Goal: Task Accomplishment & Management: Complete application form

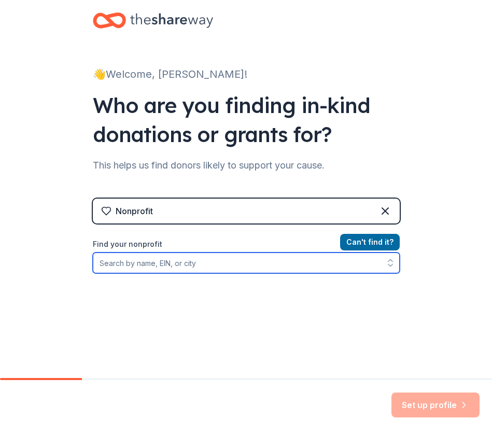
click at [109, 263] on input "Find your nonprofit" at bounding box center [246, 263] width 307 height 21
paste input "[US_EMPLOYER_IDENTIFICATION_NUMBER]"
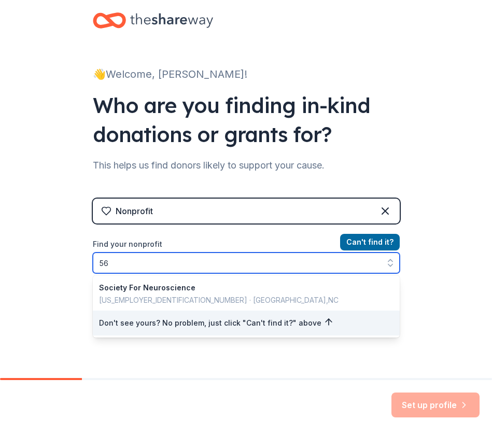
type input "5"
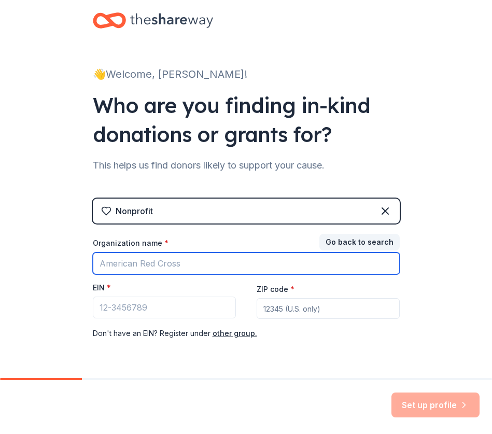
click at [134, 268] on input "Organization name *" at bounding box center [246, 264] width 307 height 22
type input "ECU Center for STEM Education"
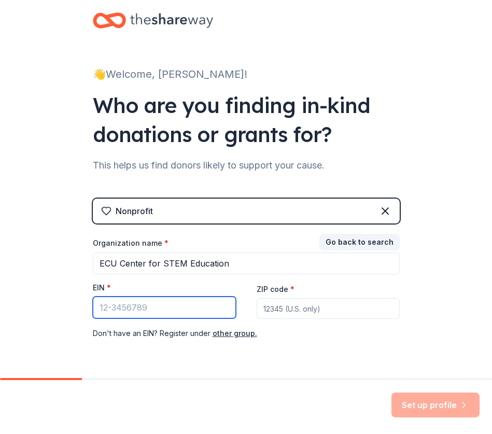
paste input "[US_EMPLOYER_IDENTIFICATION_NUMBER]"
type input "[US_EMPLOYER_IDENTIFICATION_NUMBER]"
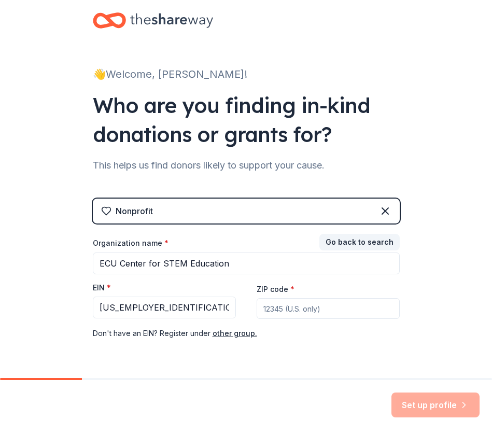
click at [264, 309] on input "ZIP code *" at bounding box center [328, 308] width 143 height 21
type input "27858"
click at [432, 404] on button "Set up profile" at bounding box center [436, 405] width 88 height 25
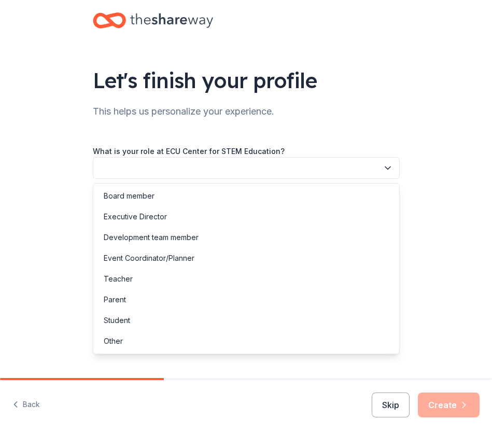
click at [301, 174] on button "button" at bounding box center [246, 168] width 307 height 22
click at [223, 258] on div "Event Coordinator/Planner" at bounding box center [246, 258] width 302 height 21
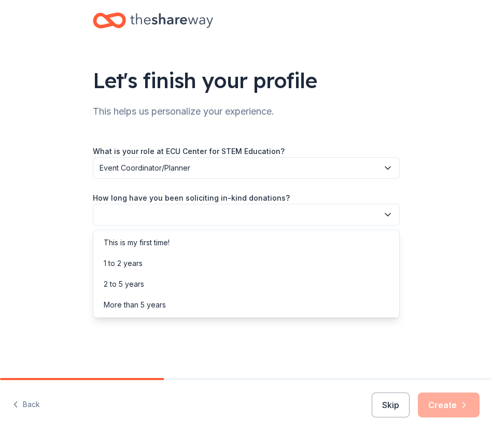
click at [129, 218] on button "button" at bounding box center [246, 215] width 307 height 22
click at [121, 241] on div "This is my first time!" at bounding box center [137, 243] width 66 height 12
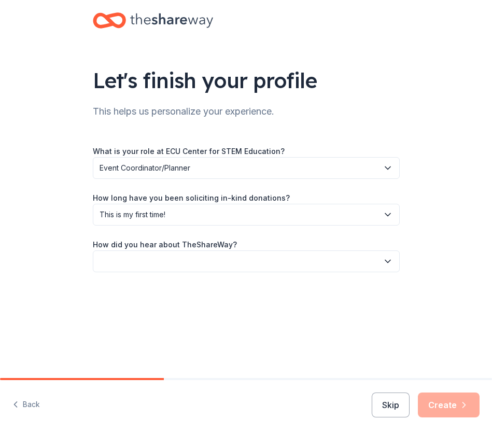
click at [132, 265] on button "button" at bounding box center [246, 262] width 307 height 22
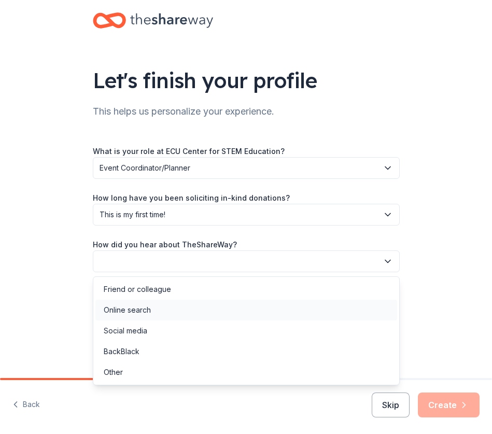
click at [131, 310] on div "Online search" at bounding box center [127, 310] width 47 height 12
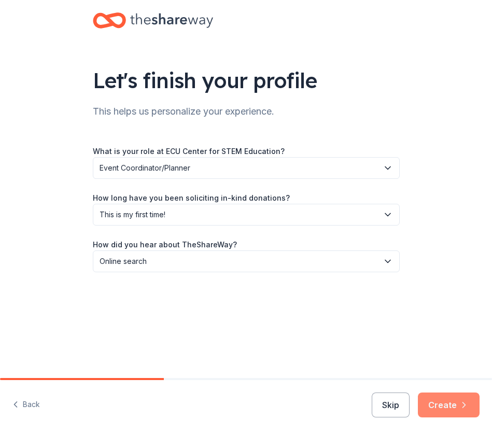
click at [443, 402] on button "Create" at bounding box center [449, 405] width 62 height 25
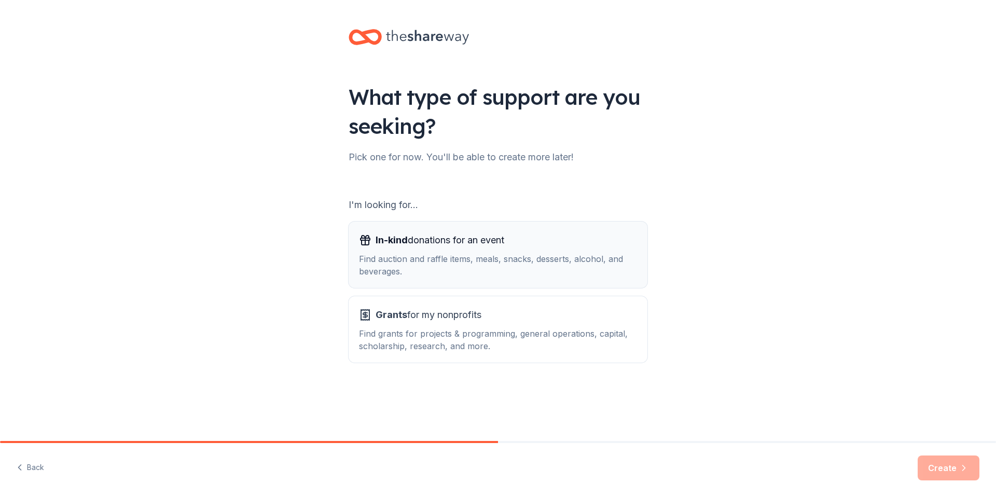
click at [414, 245] on span "In-kind donations for an event" at bounding box center [440, 240] width 129 height 17
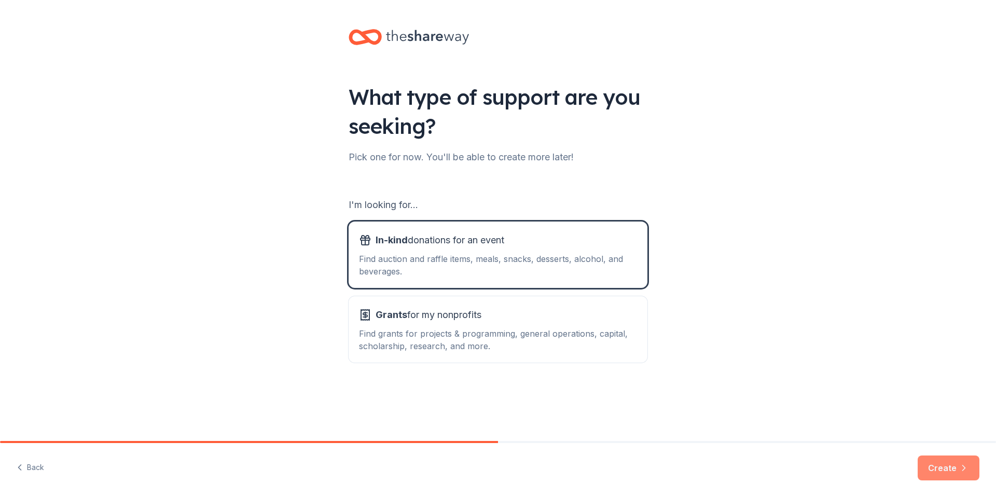
click at [492, 434] on button "Create" at bounding box center [949, 468] width 62 height 25
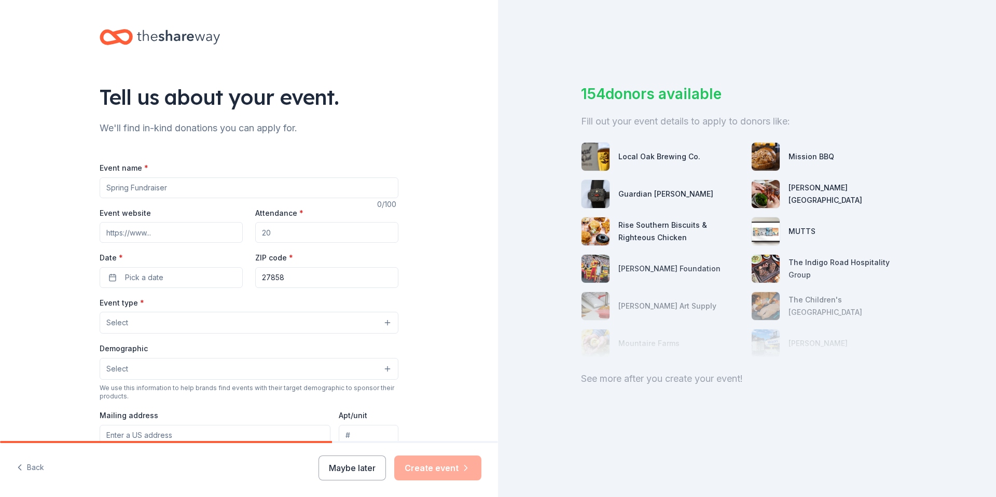
click at [142, 190] on input "Event name *" at bounding box center [249, 187] width 299 height 21
type input "EUC STEM Center Supper Club for Teachers"
click at [109, 236] on input "Event website" at bounding box center [171, 232] width 143 height 21
paste input "[URL][DOMAIN_NAME]"
type input "[URL][DOMAIN_NAME]"
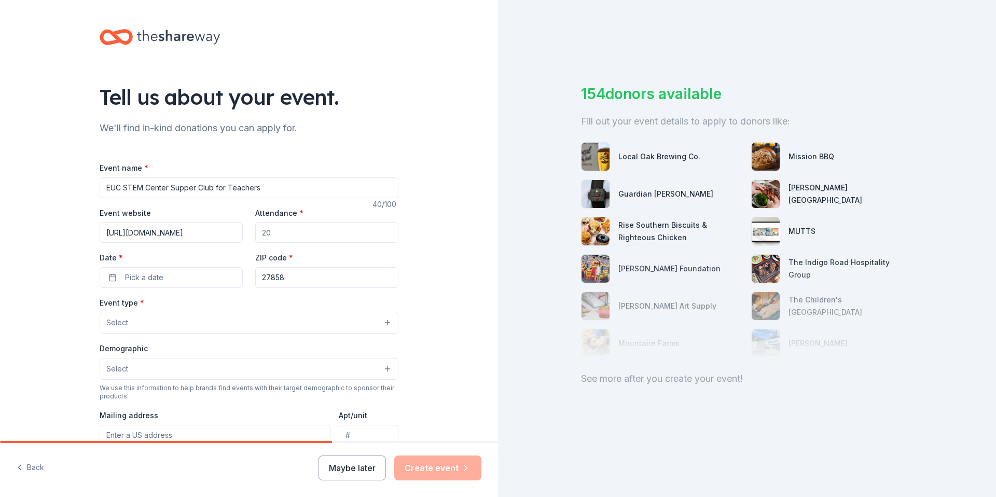
click at [268, 235] on input "Attendance *" at bounding box center [326, 232] width 143 height 21
type input "40"
click at [145, 278] on span "Pick a date" at bounding box center [144, 277] width 38 height 12
click at [223, 306] on button "Go to next month" at bounding box center [223, 305] width 15 height 15
click at [169, 386] on button "15" at bounding box center [167, 389] width 19 height 19
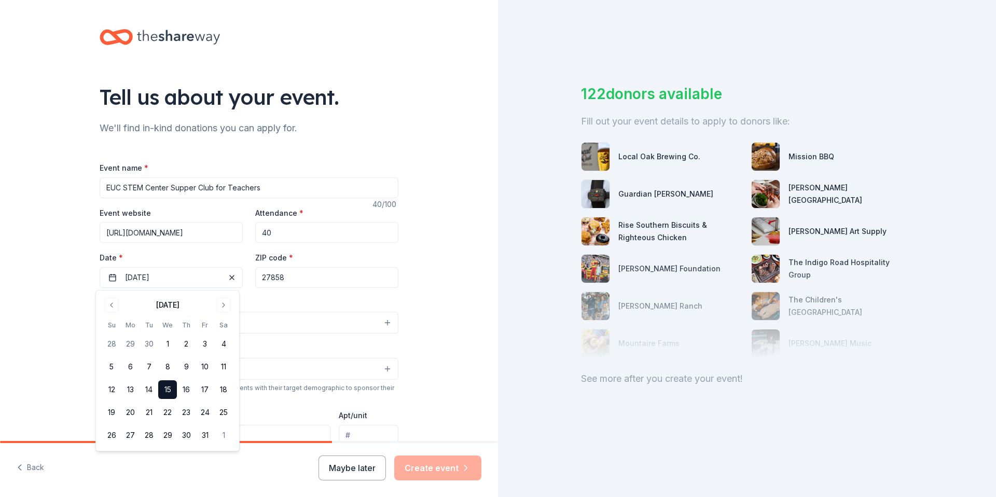
click at [292, 300] on div "Event type * Select" at bounding box center [249, 315] width 299 height 38
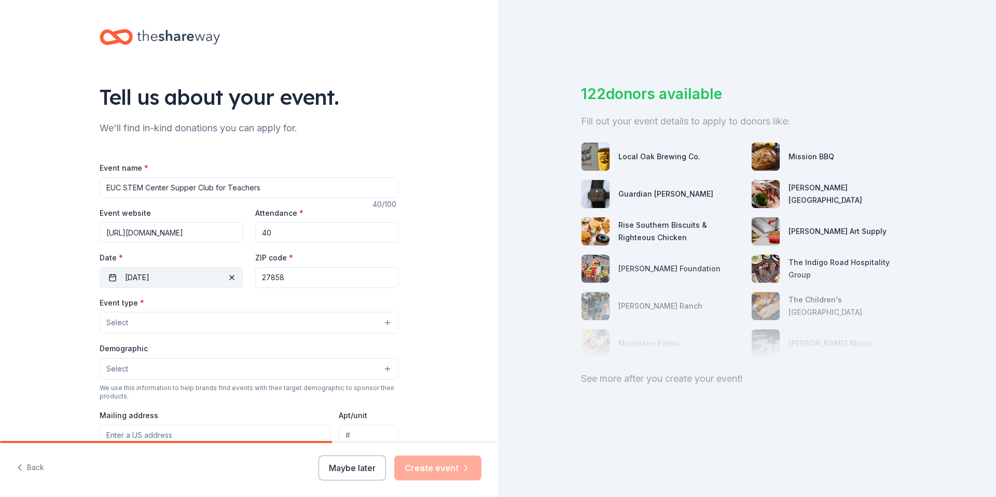
click at [159, 281] on button "[DATE]" at bounding box center [171, 277] width 143 height 21
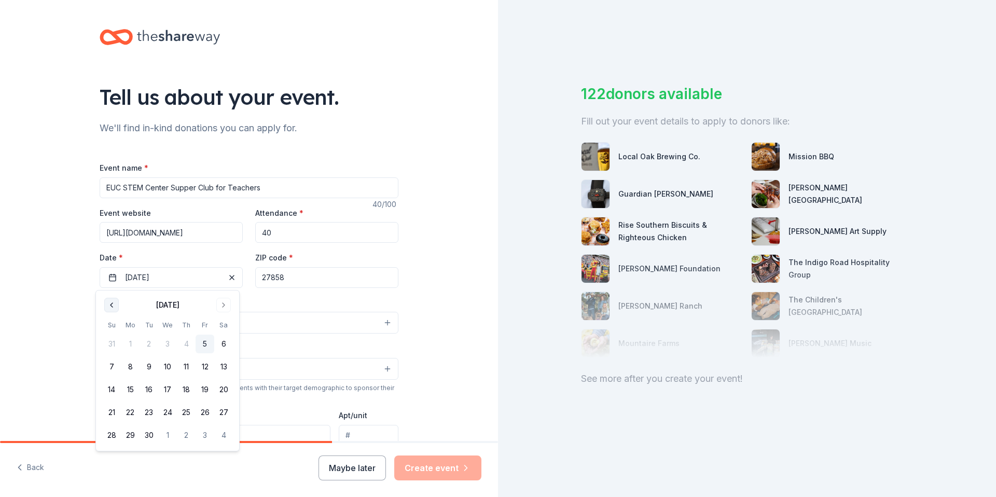
click at [115, 304] on button "Go to previous month" at bounding box center [111, 305] width 15 height 15
click at [224, 306] on button "Go to next month" at bounding box center [223, 305] width 15 height 15
click at [186, 370] on button "11" at bounding box center [186, 367] width 19 height 19
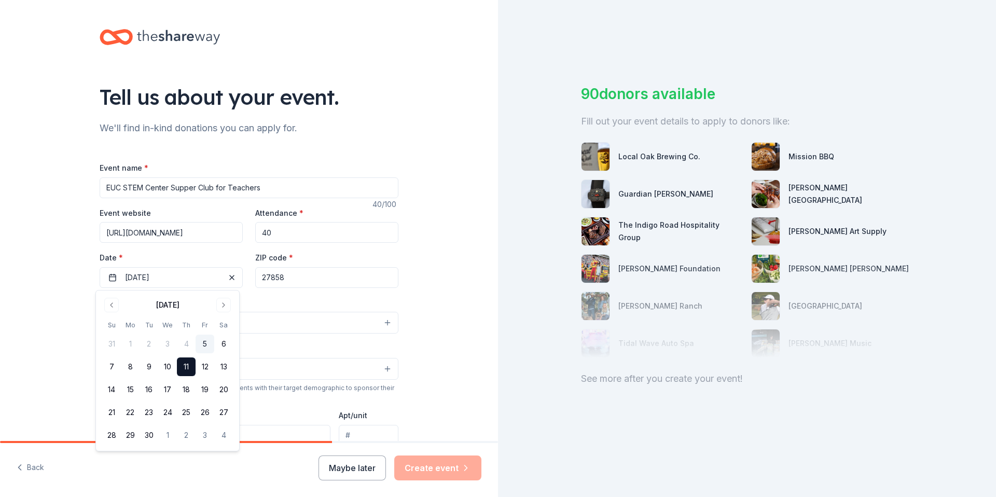
click at [452, 322] on div "Tell us about your event. We'll find in-kind donations you can apply for. Event…" at bounding box center [249, 345] width 498 height 691
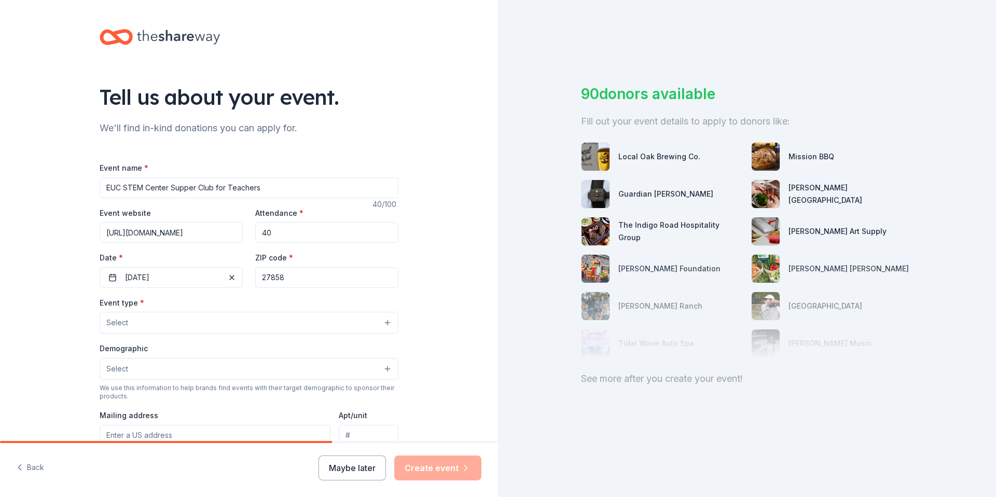
click at [167, 322] on button "Select" at bounding box center [249, 323] width 299 height 22
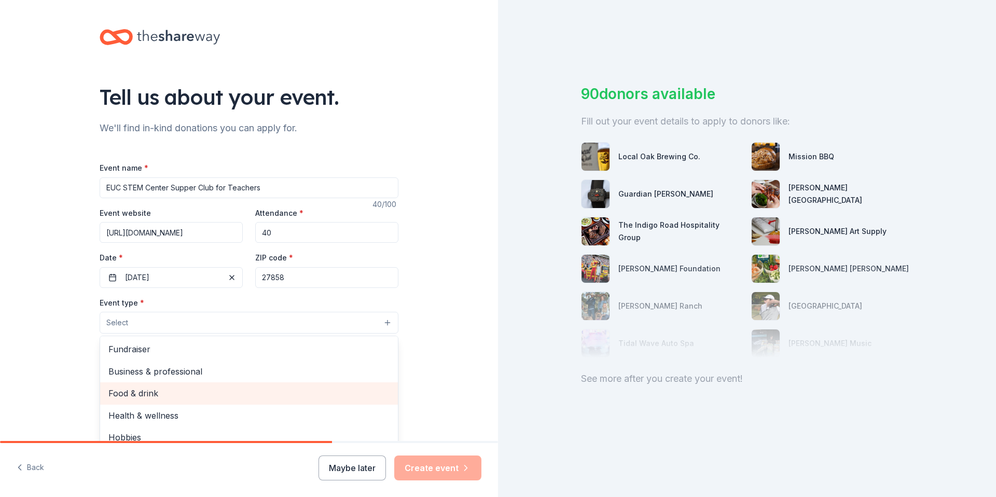
click at [170, 395] on span "Food & drink" at bounding box center [248, 393] width 281 height 13
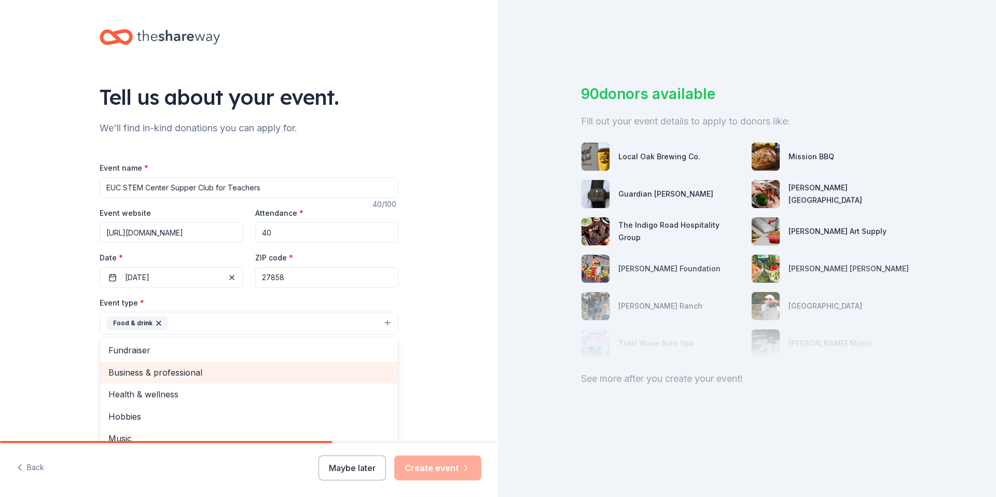
click at [175, 372] on span "Business & professional" at bounding box center [248, 372] width 281 height 13
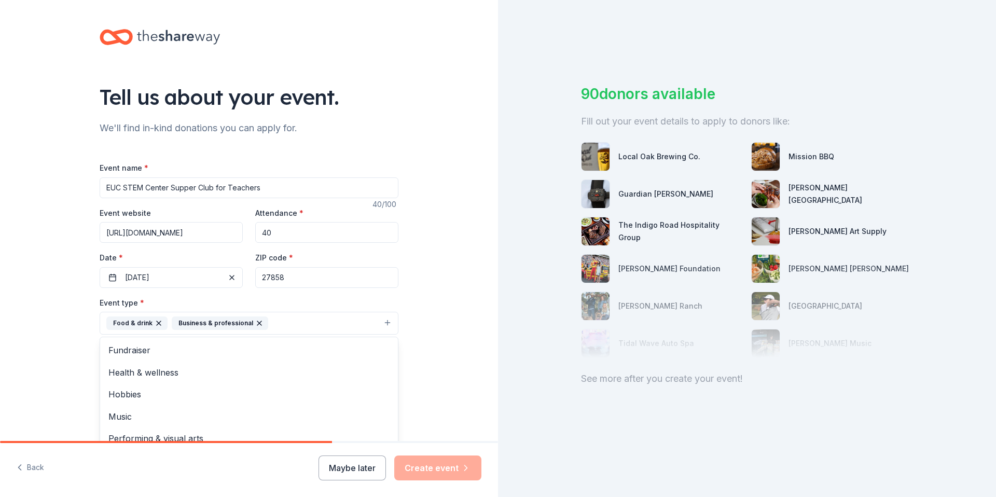
click at [454, 364] on div "Tell us about your event. We'll find in-kind donations you can apply for. Event…" at bounding box center [249, 346] width 498 height 692
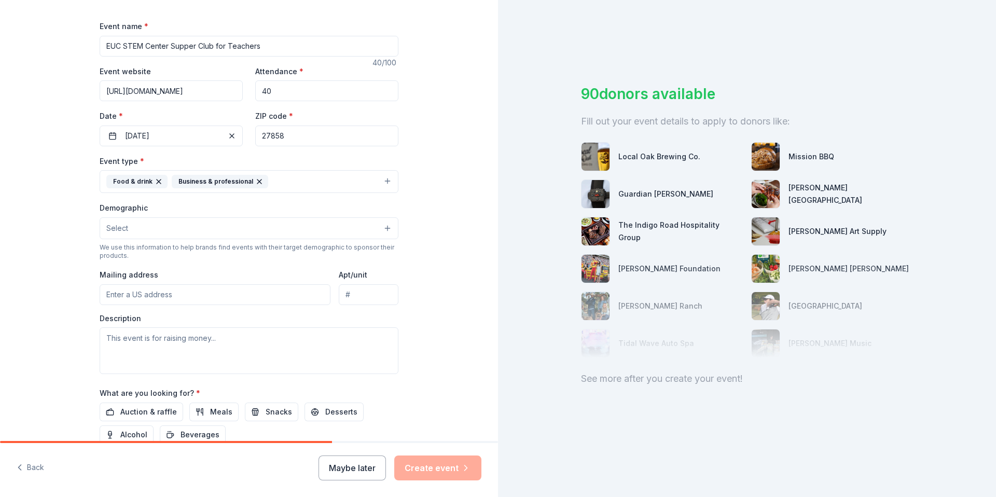
scroll to position [145, 0]
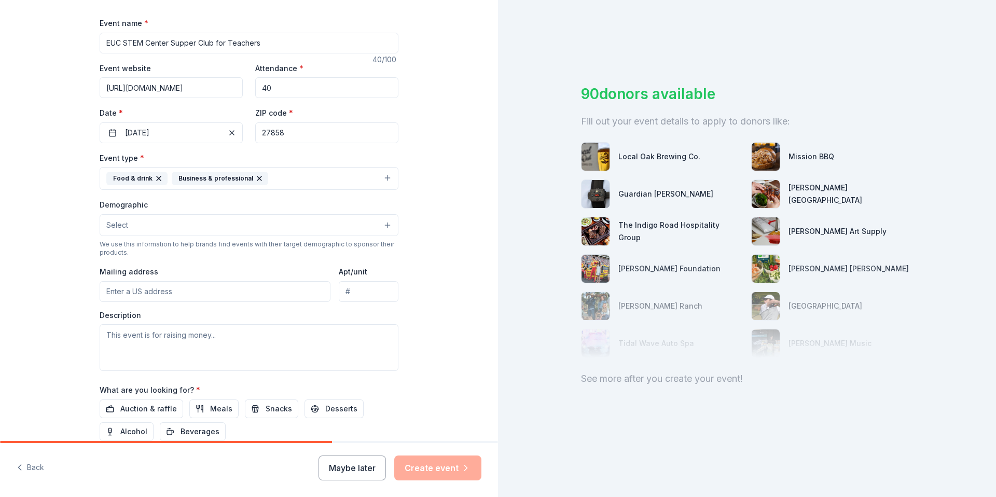
click at [291, 176] on button "Food & drink Business & professional" at bounding box center [249, 178] width 299 height 23
click at [454, 201] on div "Tell us about your event. We'll find in-kind donations you can apply for. Event…" at bounding box center [249, 201] width 498 height 692
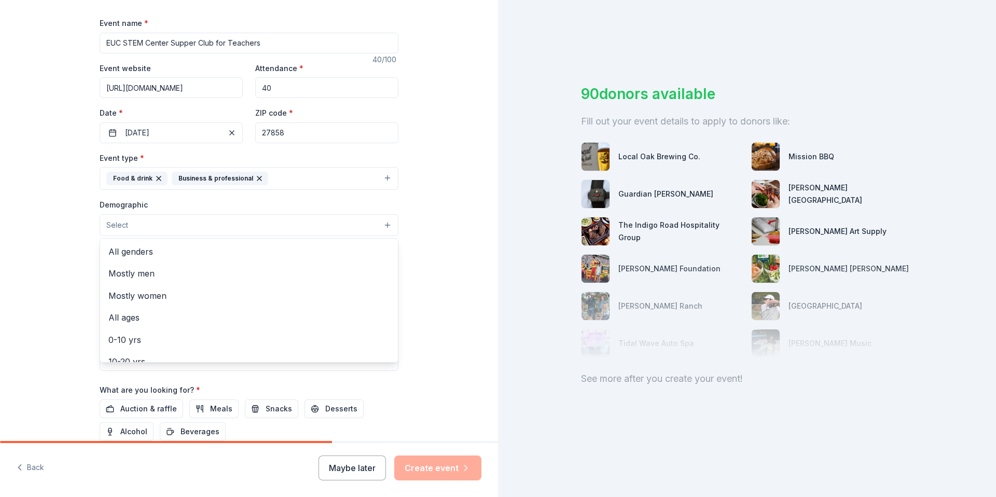
click at [158, 227] on button "Select" at bounding box center [249, 225] width 299 height 22
click at [140, 255] on span "All genders" at bounding box center [248, 251] width 281 height 13
drag, startPoint x: 394, startPoint y: 286, endPoint x: 394, endPoint y: 312, distance: 26.0
click at [394, 314] on div "Mostly men Mostly women All ages [DEMOGRAPHIC_DATA] yrs 10-20 yrs 20-30 yrs 30-…" at bounding box center [249, 301] width 299 height 125
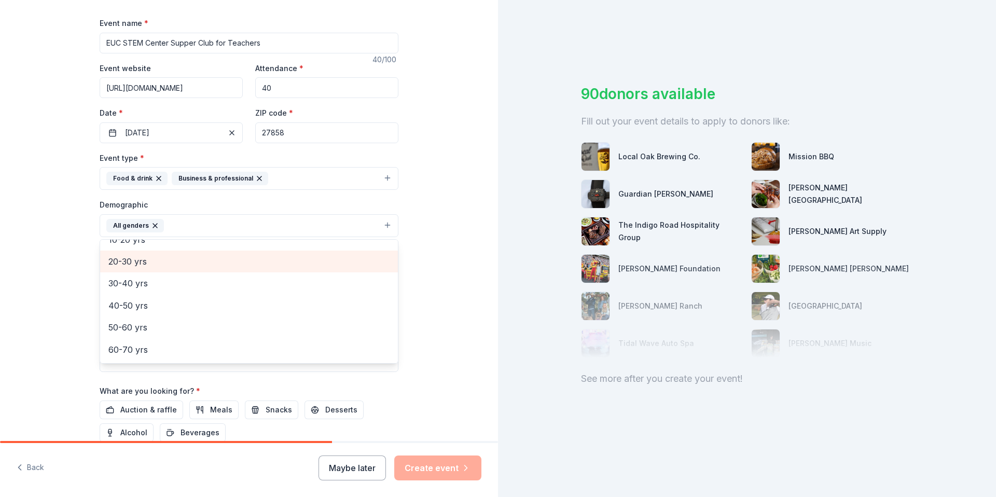
click at [111, 263] on span "20-30 yrs" at bounding box center [248, 261] width 281 height 13
click at [114, 265] on span "30-40 yrs" at bounding box center [248, 261] width 281 height 13
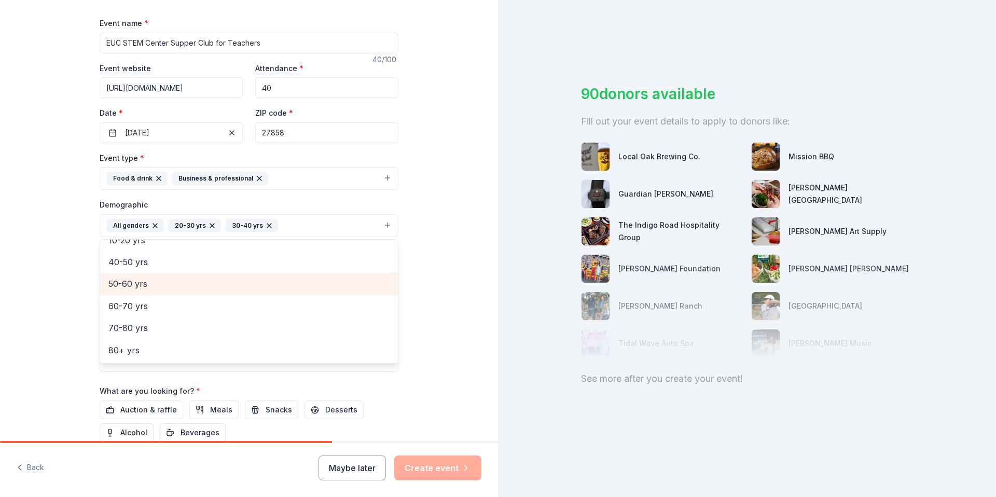
click at [114, 278] on span "50-60 yrs" at bounding box center [248, 283] width 281 height 13
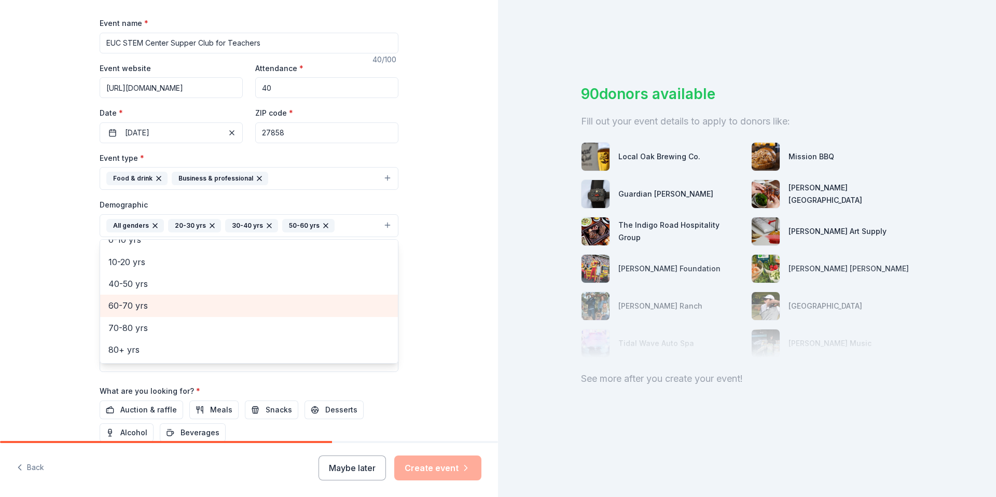
drag, startPoint x: 118, startPoint y: 300, endPoint x: 169, endPoint y: 292, distance: 52.0
click at [118, 300] on span "60-70 yrs" at bounding box center [248, 305] width 281 height 13
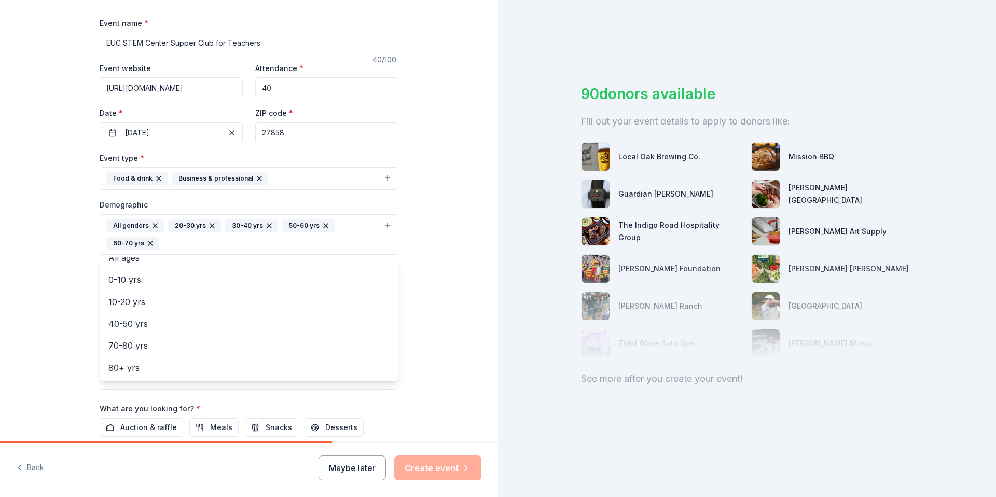
click at [451, 253] on div "Tell us about your event. We'll find in-kind donations you can apply for. Event…" at bounding box center [249, 210] width 498 height 710
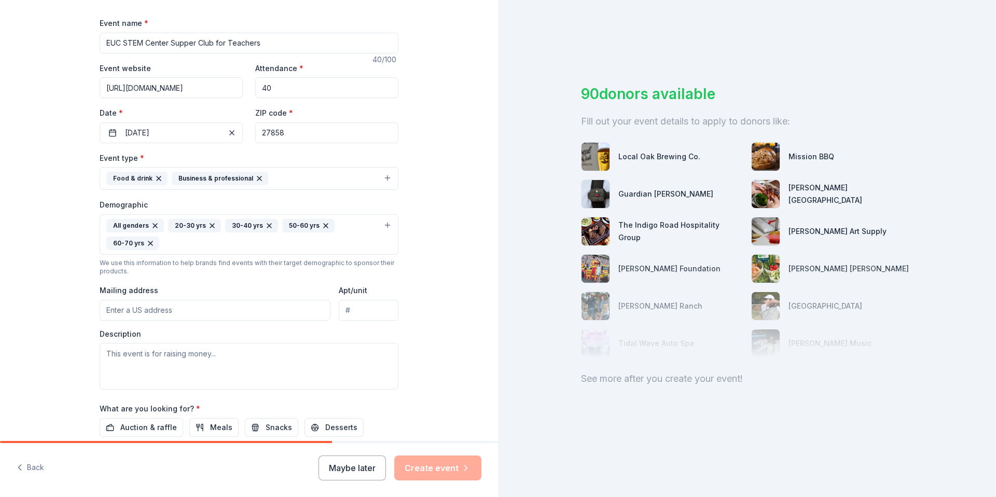
click at [152, 306] on input "Mailing address" at bounding box center [215, 310] width 231 height 21
type input "[PERSON_NAME]"
type input "[STREET_ADDRESS][PERSON_NAME]"
drag, startPoint x: 166, startPoint y: 314, endPoint x: 94, endPoint y: 307, distance: 71.5
click at [94, 307] on div "Tell us about your event. We'll find in-kind donations you can apply for. Event…" at bounding box center [249, 210] width 332 height 710
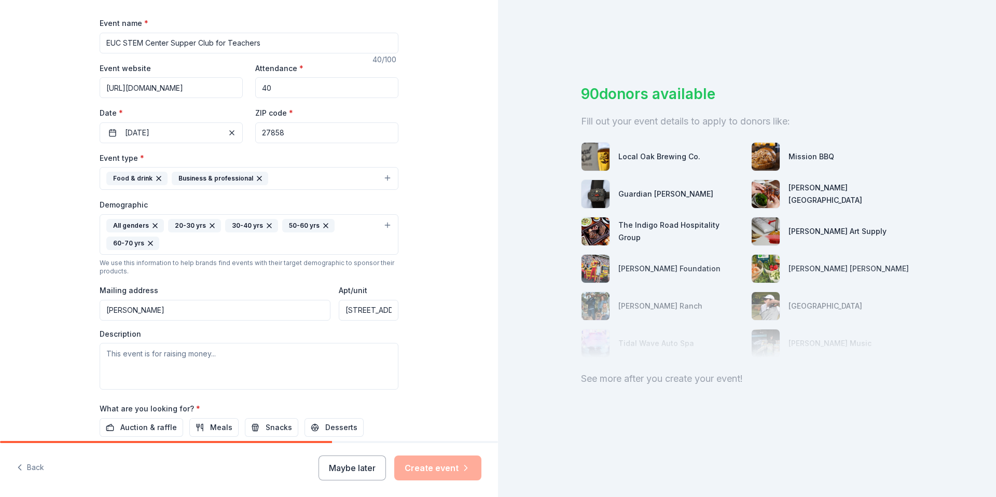
type input "[STREET_ADDRESS][PERSON_NAME]"
drag, startPoint x: 341, startPoint y: 309, endPoint x: 403, endPoint y: 314, distance: 62.0
click at [403, 314] on div "Tell us about your event. We'll find in-kind donations you can apply for. Event…" at bounding box center [249, 210] width 332 height 710
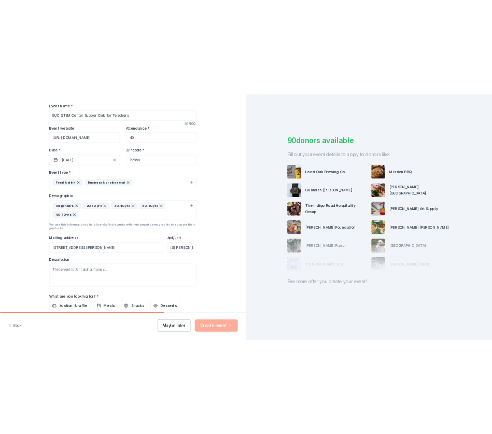
scroll to position [0, 0]
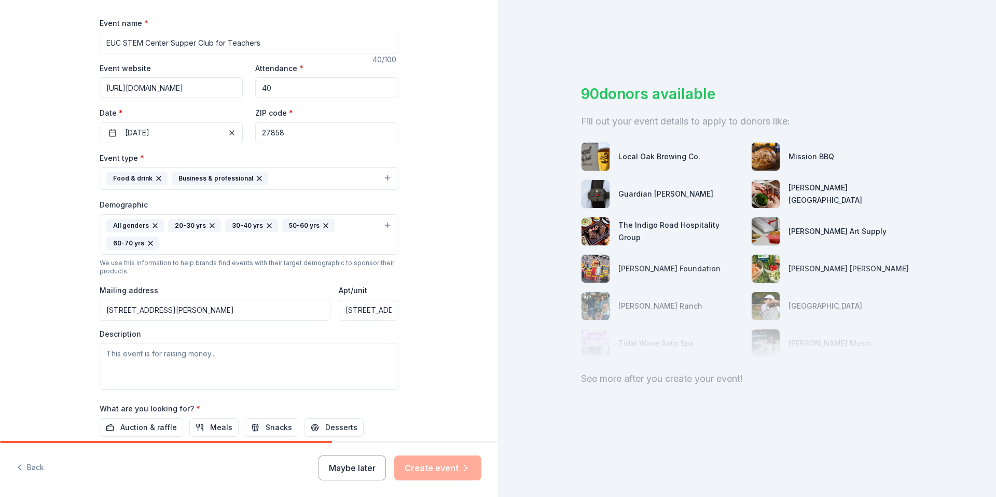
drag, startPoint x: 389, startPoint y: 309, endPoint x: 336, endPoint y: 306, distance: 52.5
click at [339, 306] on input "[STREET_ADDRESS][PERSON_NAME]" at bounding box center [369, 310] width 60 height 21
click at [140, 352] on textarea at bounding box center [249, 366] width 299 height 47
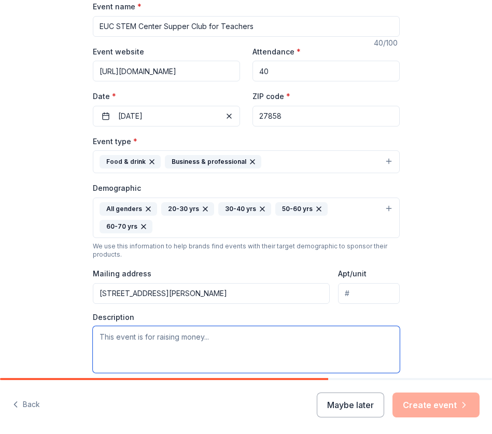
paste textarea "The focus of these sessions is to bring teachers together around the common goa…"
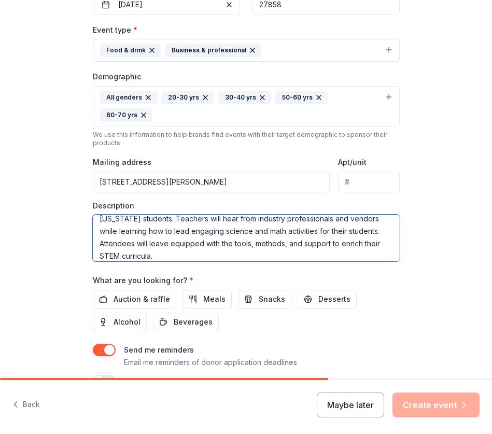
scroll to position [298, 0]
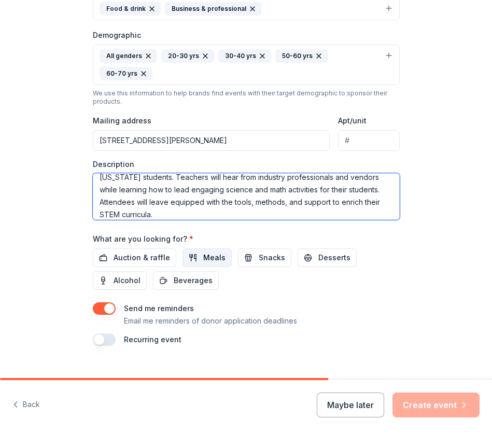
type textarea "The focus of these sessions is to bring teachers together around the common goa…"
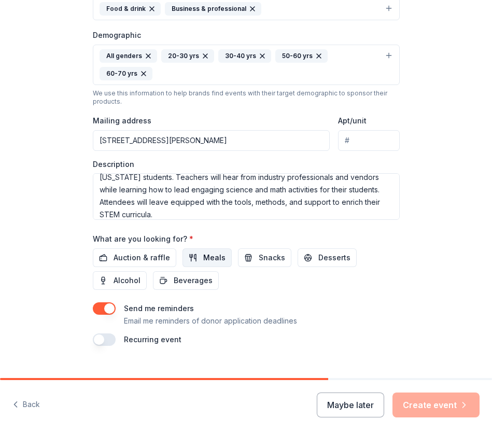
click at [203, 252] on span "Meals" at bounding box center [214, 258] width 22 height 12
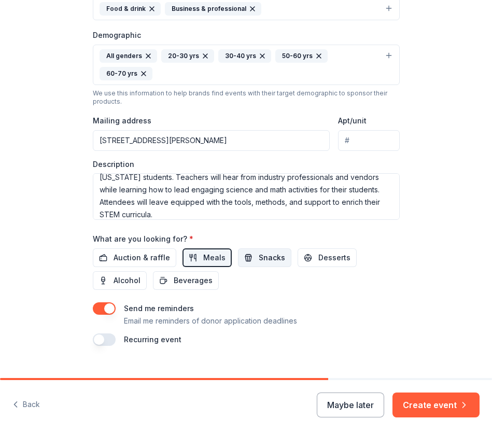
click at [246, 249] on button "Snacks" at bounding box center [264, 258] width 53 height 19
click at [322, 252] on span "Desserts" at bounding box center [335, 258] width 32 height 12
click at [104, 334] on button "button" at bounding box center [104, 340] width 23 height 12
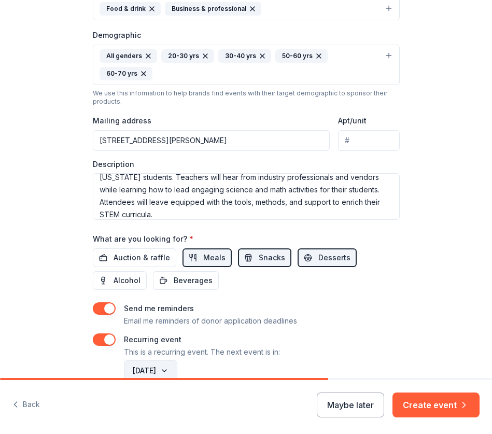
click at [177, 361] on button "[DATE]" at bounding box center [150, 371] width 53 height 21
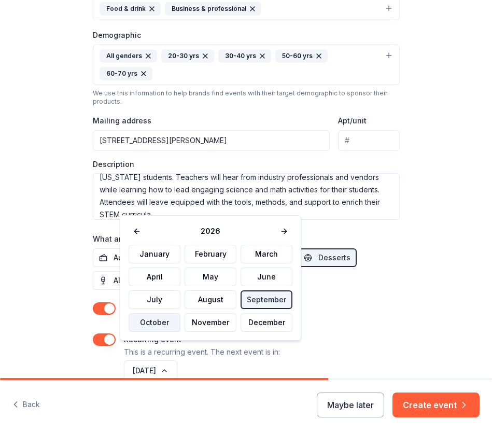
click at [153, 321] on button "October" at bounding box center [155, 322] width 52 height 19
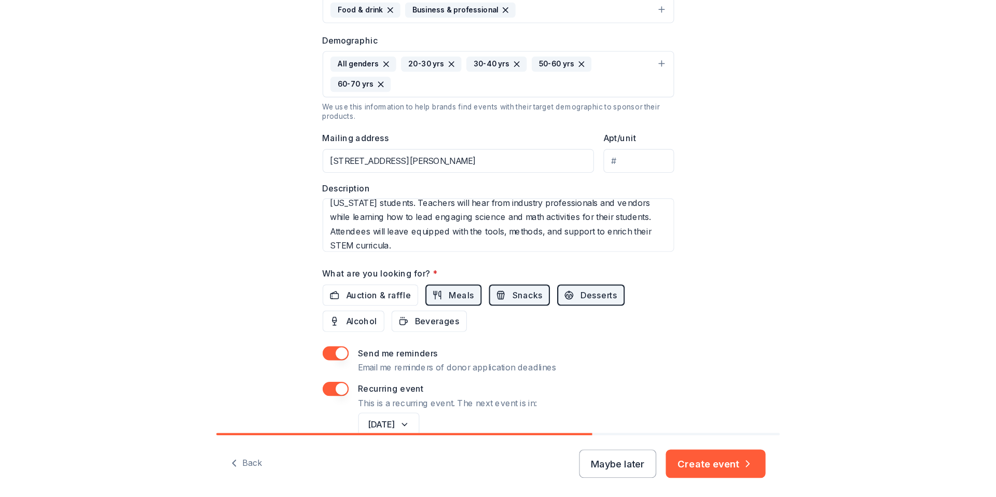
scroll to position [335, 0]
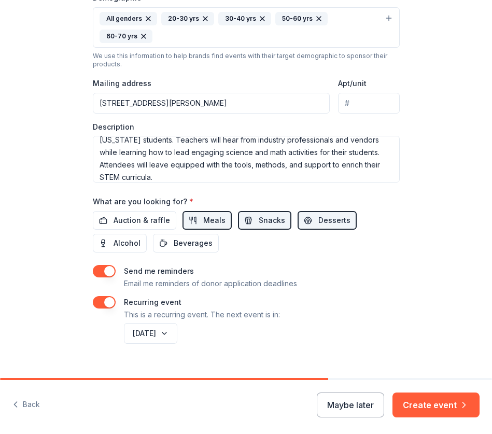
click at [419, 406] on button "Create event" at bounding box center [436, 405] width 87 height 25
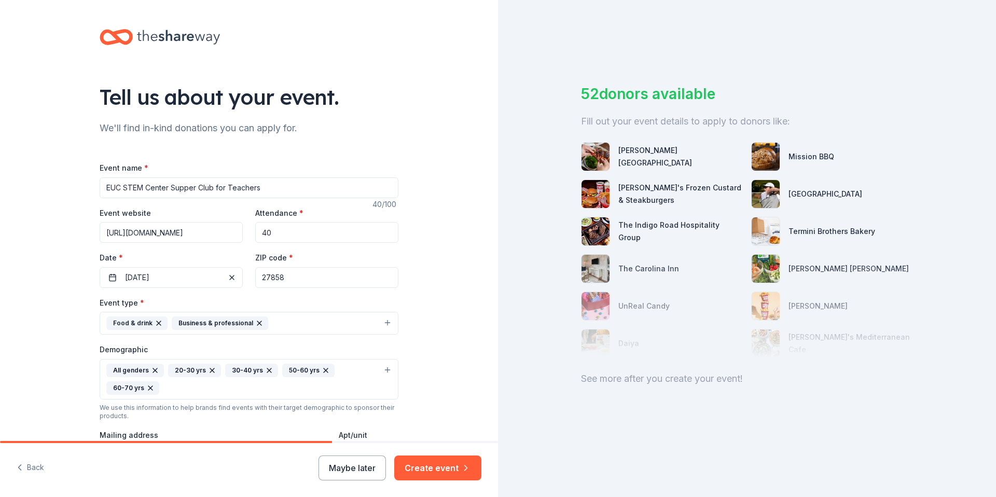
click at [117, 187] on input "EUC STEM Center Supper Club for Teachers" at bounding box center [249, 187] width 299 height 21
type input "ECU STEM Center Supper Club for Teachers"
click at [447, 434] on button "Create event" at bounding box center [437, 468] width 87 height 25
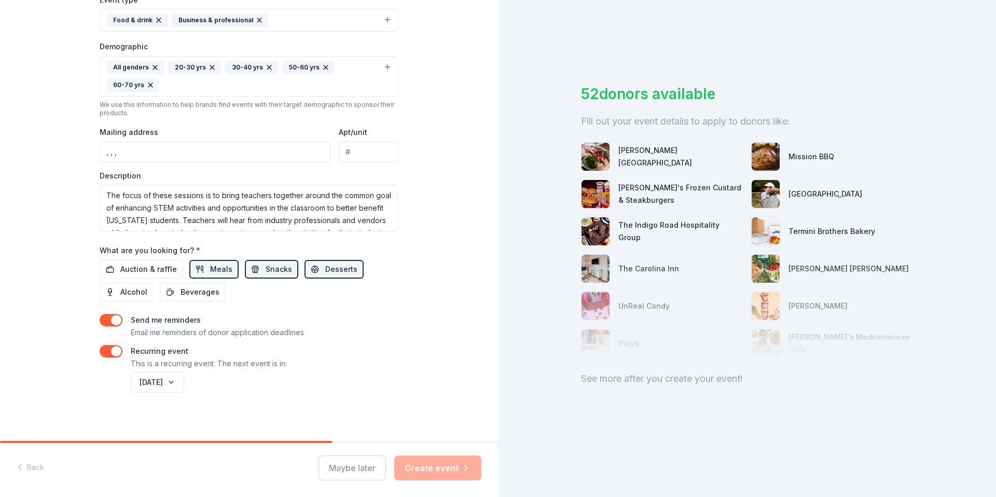
scroll to position [307, 0]
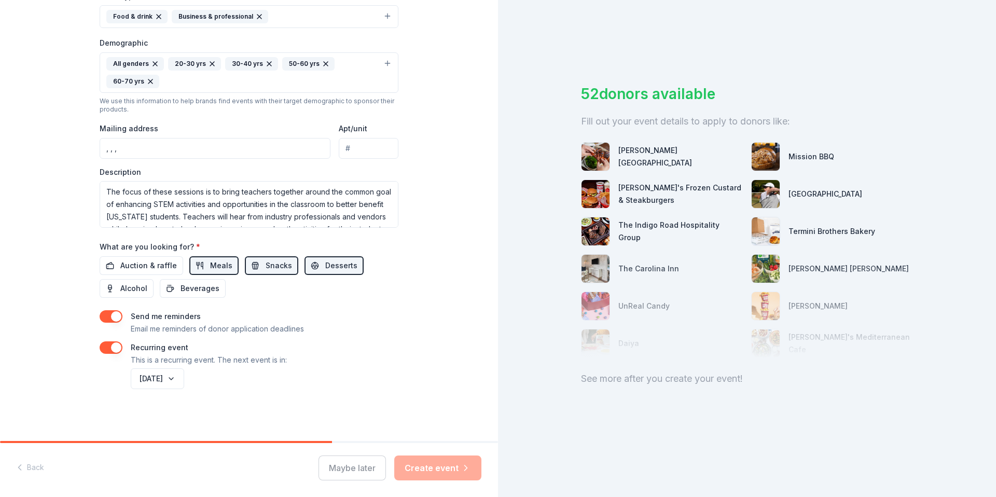
click at [437, 434] on div "Maybe later Create event" at bounding box center [400, 468] width 163 height 25
